Goal: Information Seeking & Learning: Learn about a topic

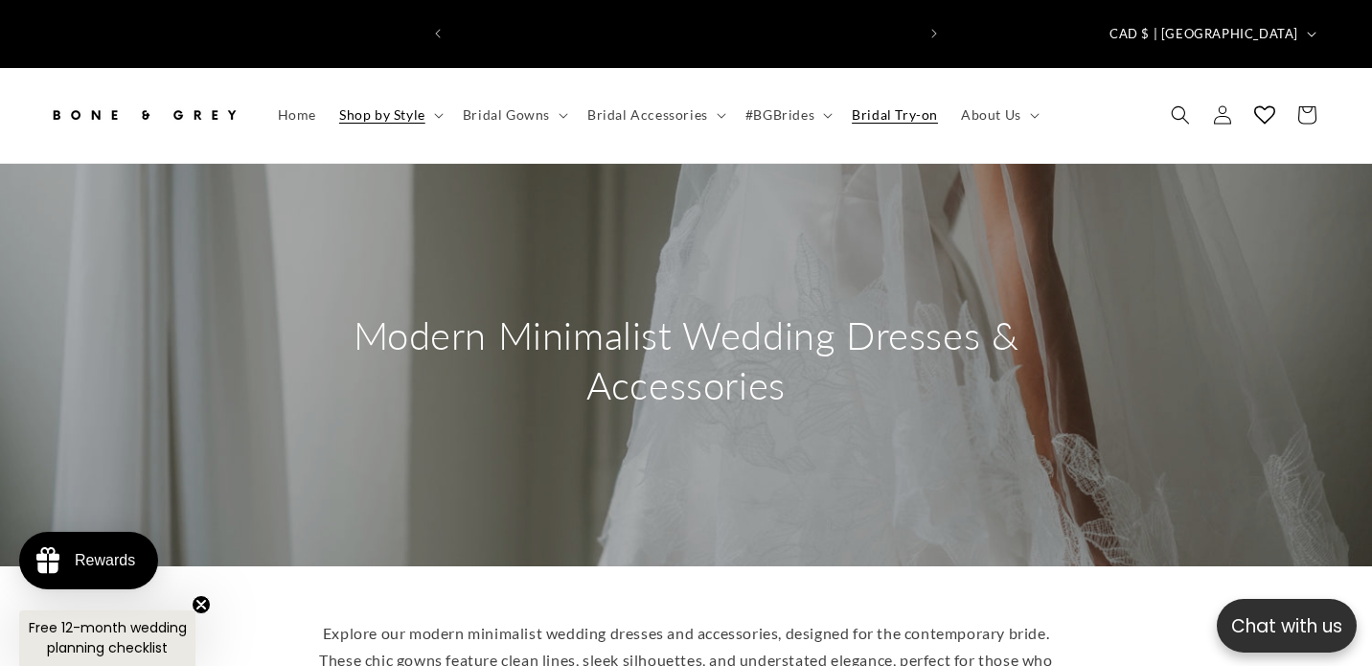
scroll to position [0, 463]
click at [883, 106] on span "Bridal Try-on" at bounding box center [895, 114] width 86 height 17
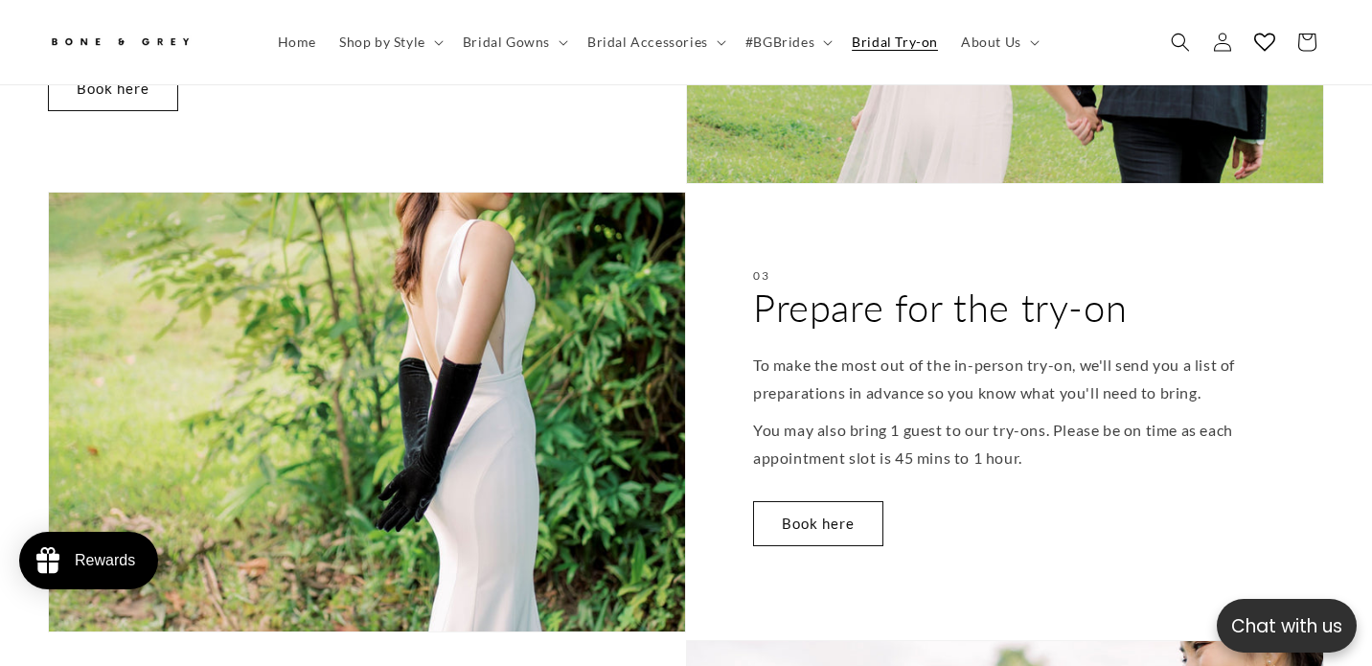
scroll to position [1533, 0]
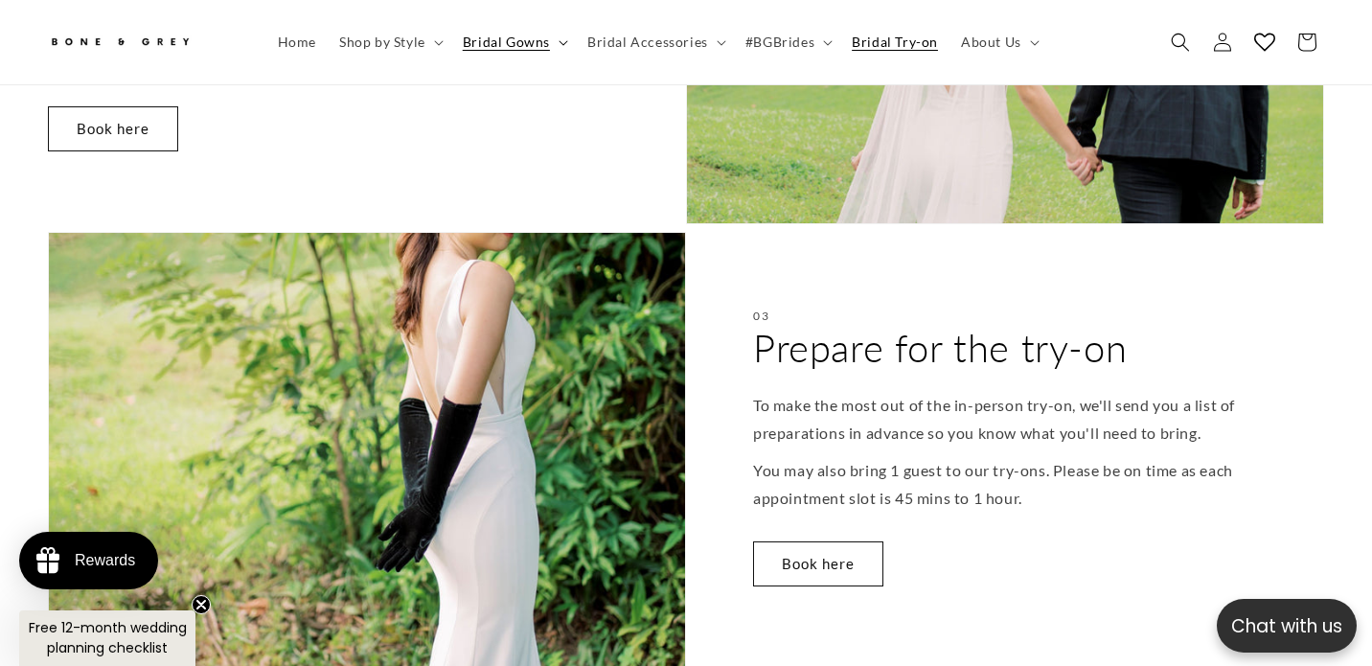
click at [485, 49] on span "Bridal Gowns" at bounding box center [506, 42] width 87 height 17
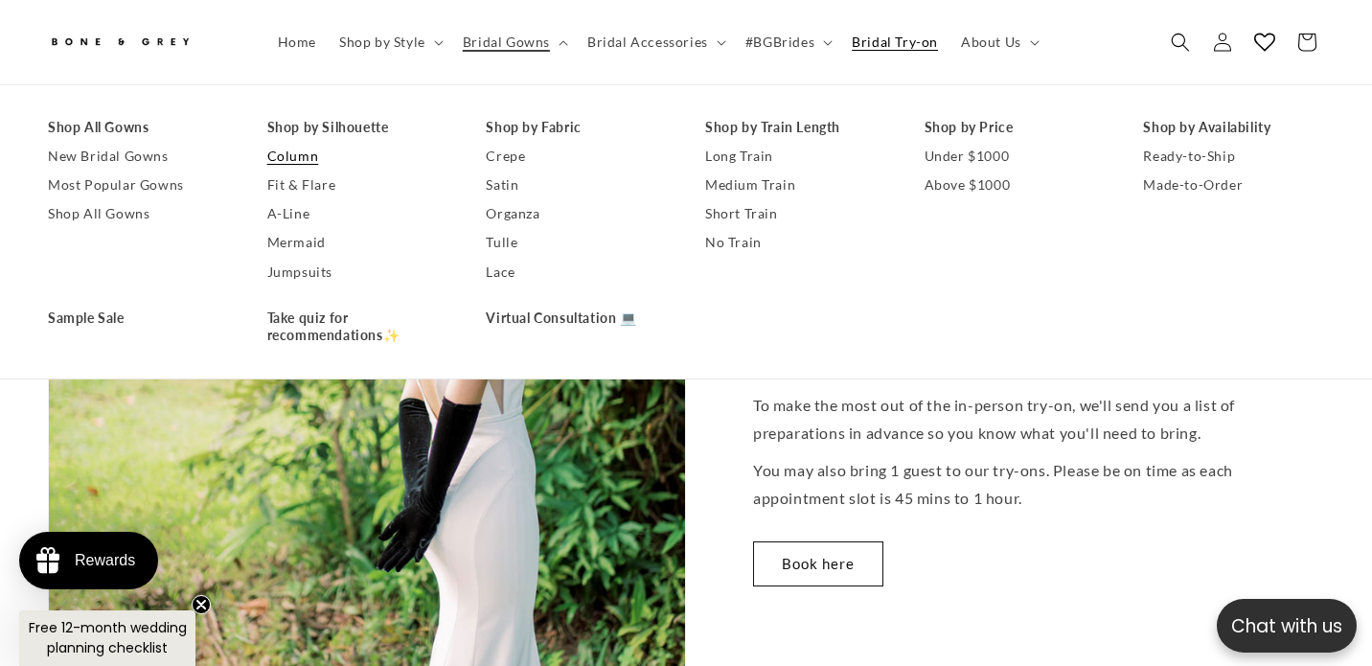
scroll to position [0, 463]
click at [508, 240] on link "Tulle" at bounding box center [576, 243] width 181 height 29
click at [522, 176] on link "Satin" at bounding box center [576, 185] width 181 height 29
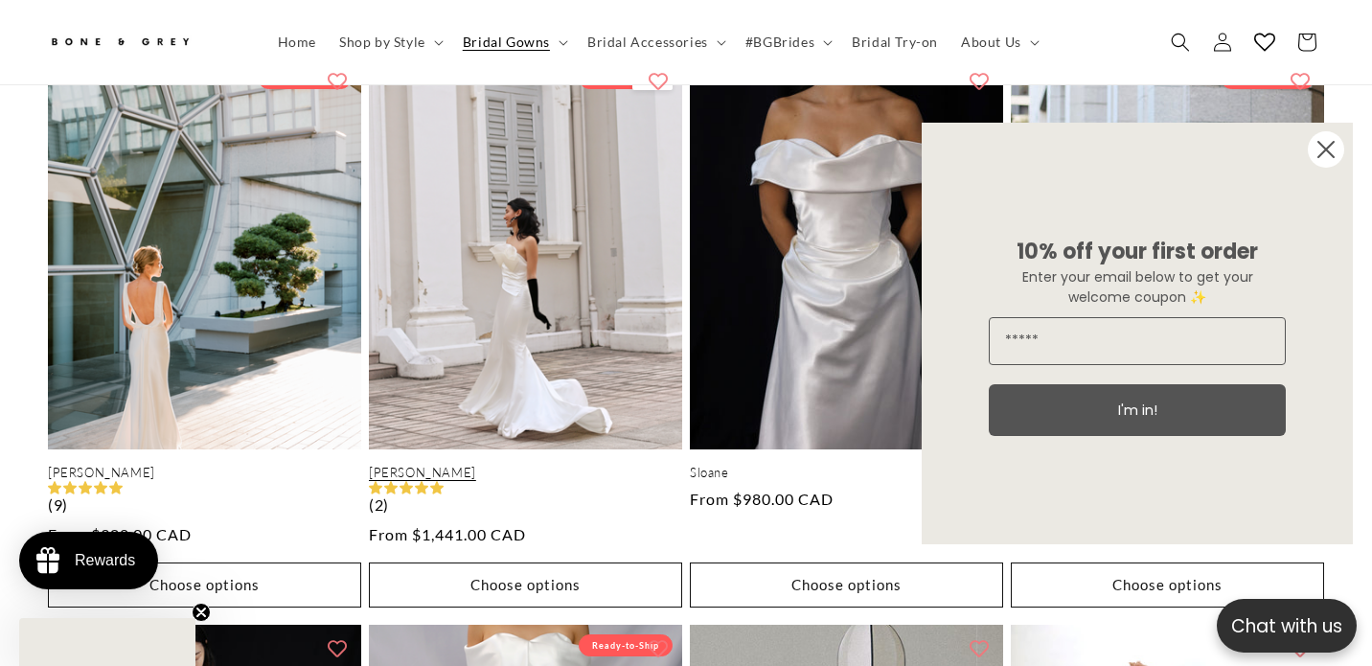
scroll to position [1041, 0]
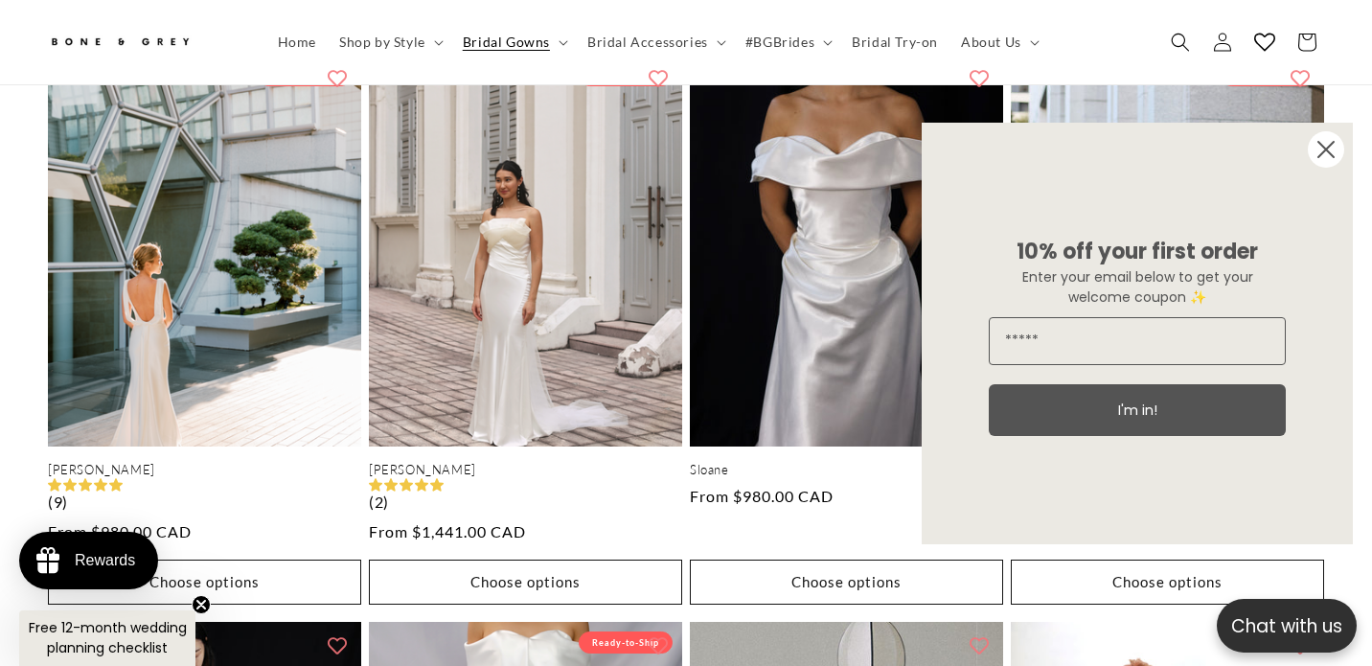
click at [1319, 151] on circle "Close dialog" at bounding box center [1326, 149] width 36 height 36
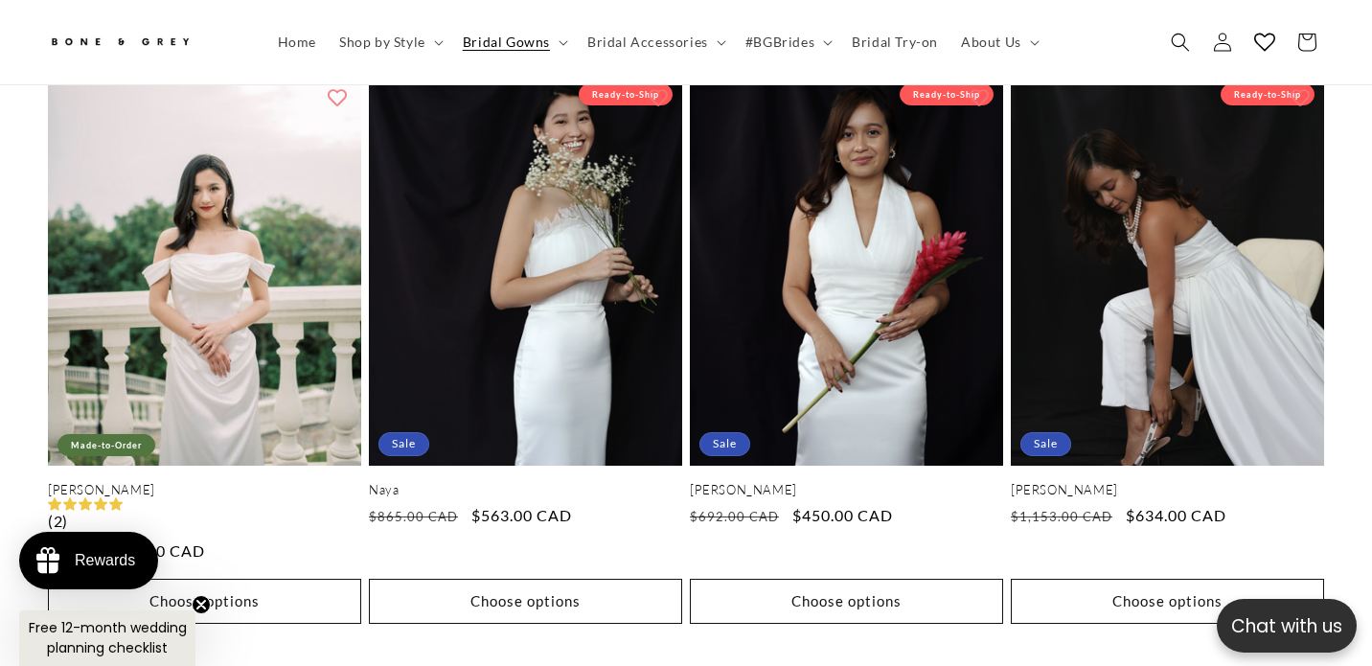
scroll to position [3862, 0]
